Goal: Browse casually

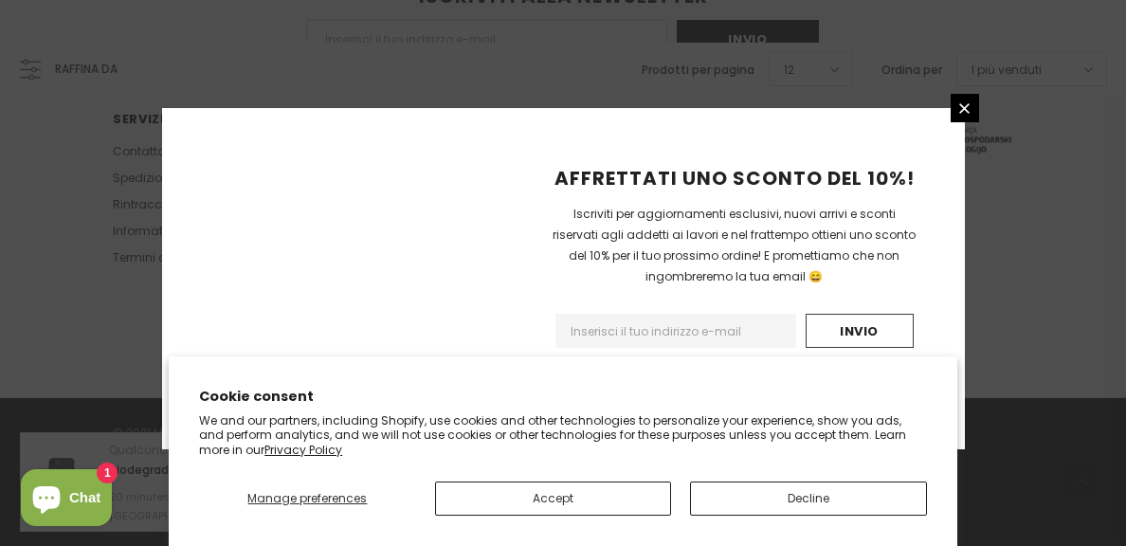
scroll to position [1436, 0]
